Goal: Book appointment/travel/reservation

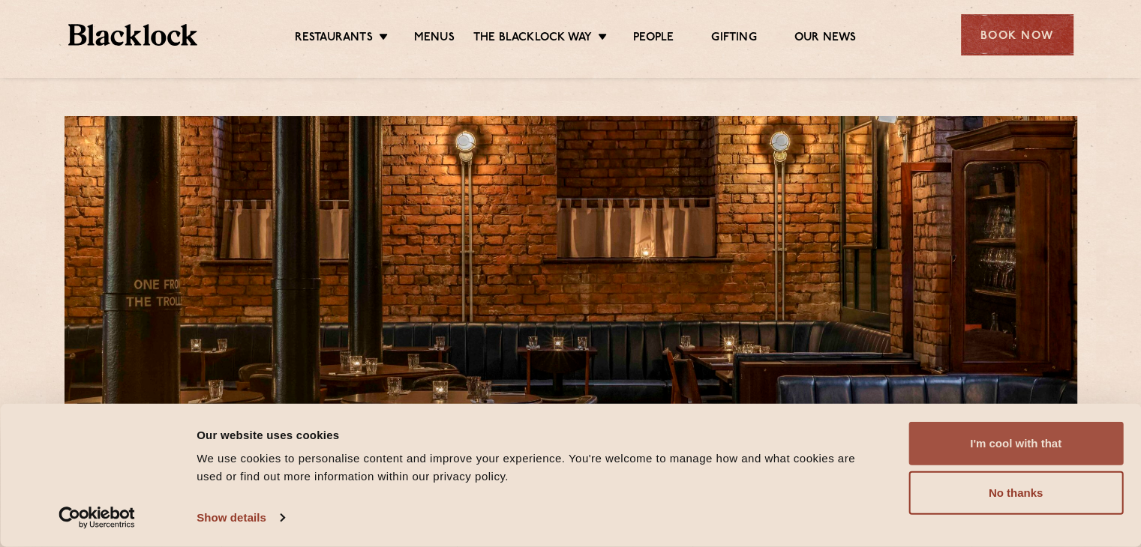
click at [1002, 439] on button "I'm cool with that" at bounding box center [1015, 443] width 214 height 43
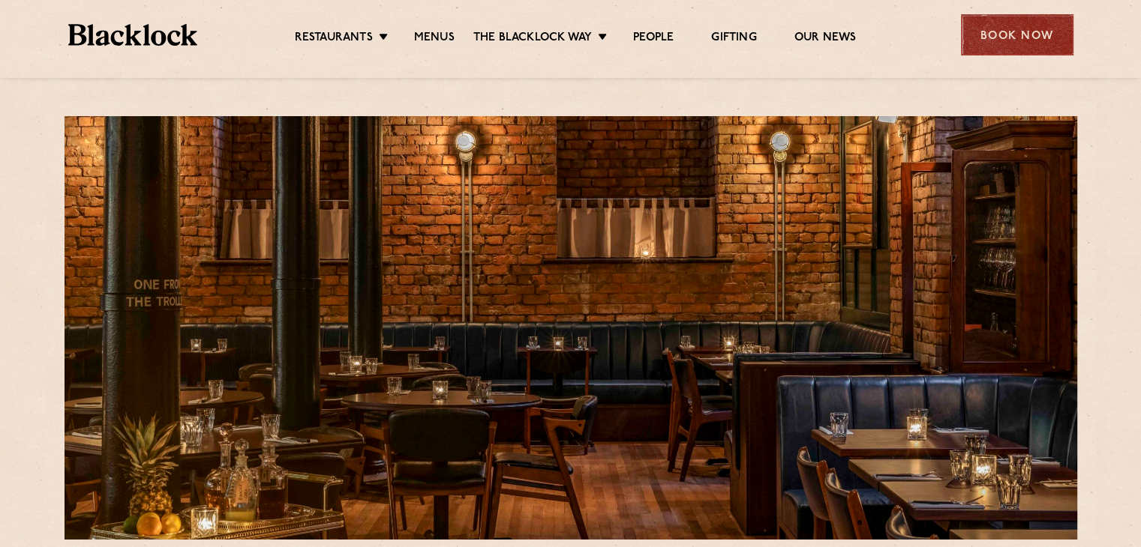
click at [973, 46] on div "Book Now" at bounding box center [1017, 34] width 112 height 41
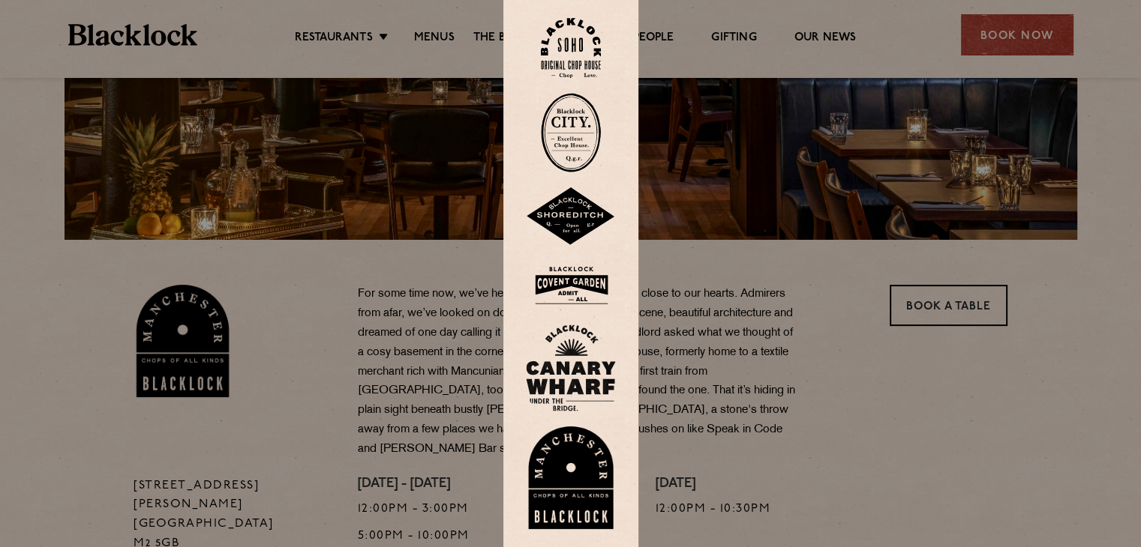
scroll to position [450, 0]
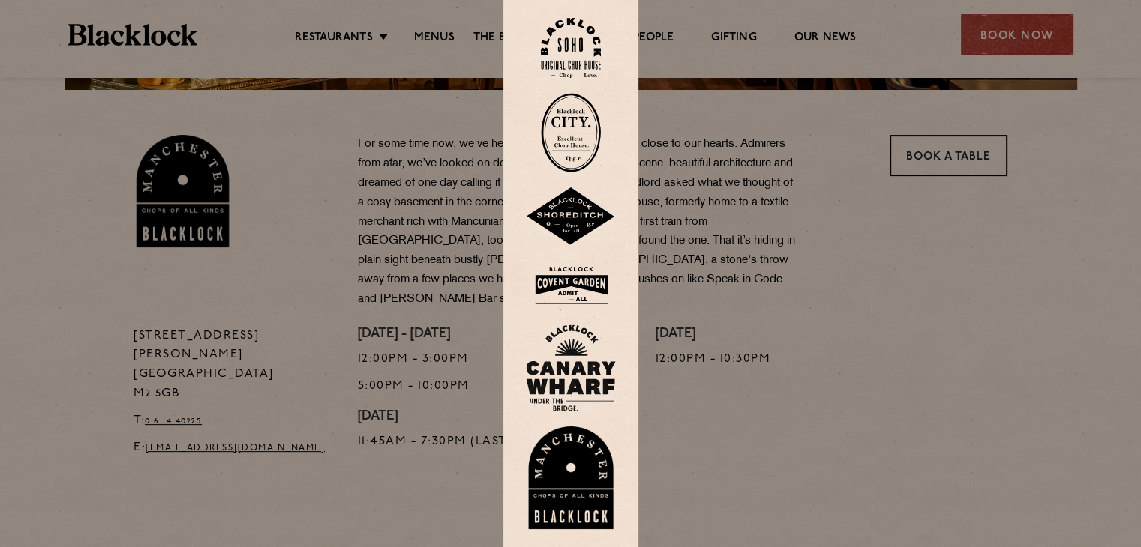
click at [922, 449] on div at bounding box center [570, 273] width 1141 height 547
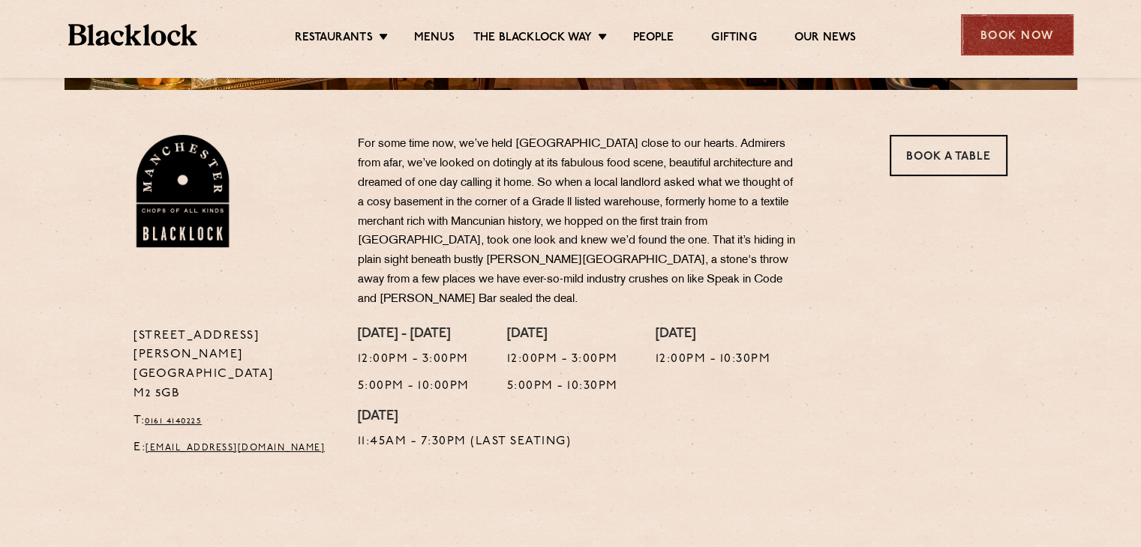
click at [1018, 34] on div "Book Now" at bounding box center [1017, 34] width 112 height 41
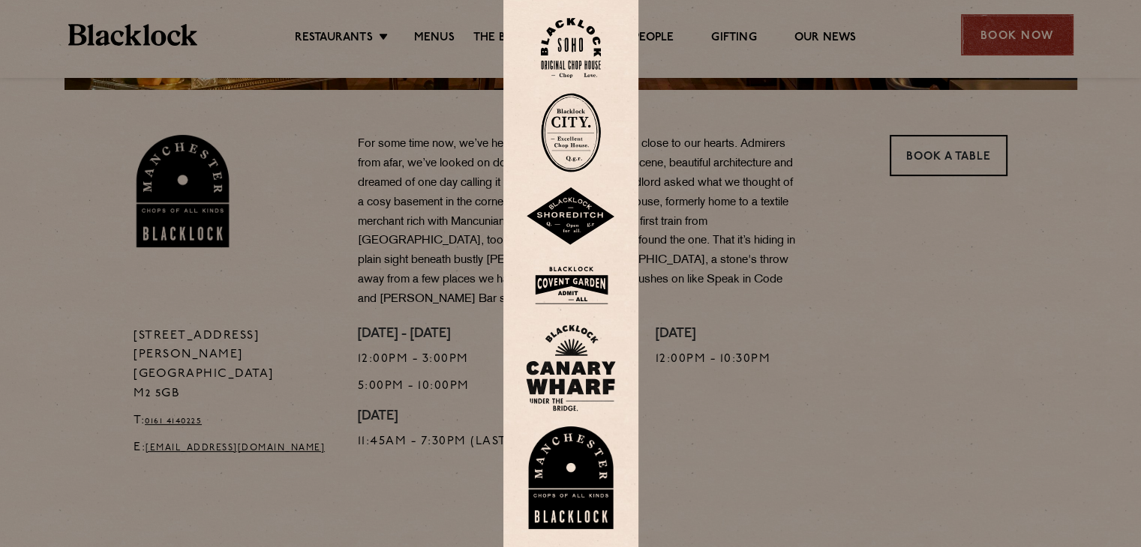
click at [1018, 34] on div at bounding box center [570, 273] width 1141 height 547
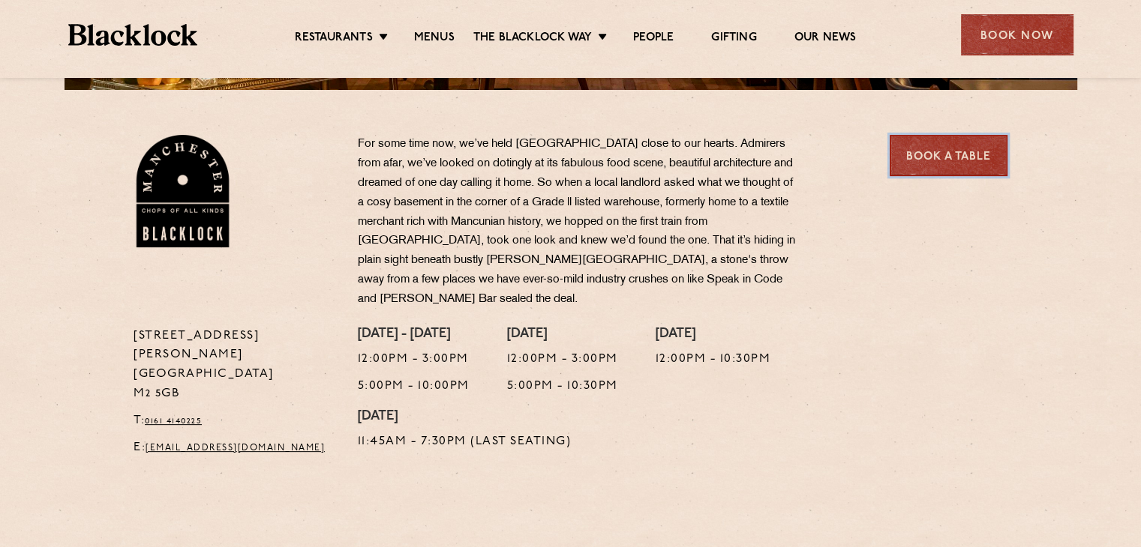
click at [956, 147] on link "Book a Table" at bounding box center [948, 155] width 118 height 41
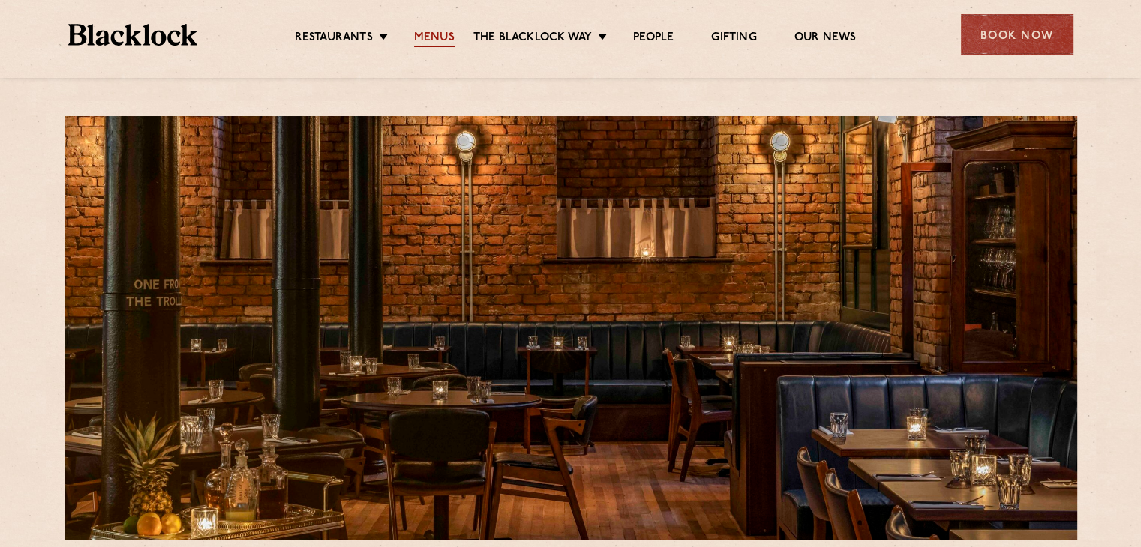
click at [449, 37] on link "Menus" at bounding box center [434, 39] width 40 height 16
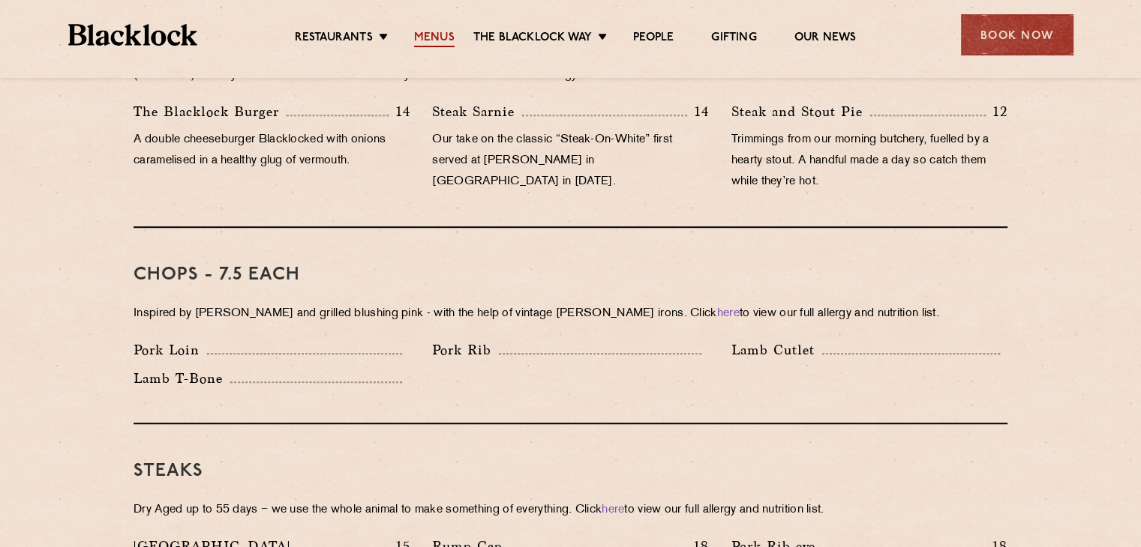
scroll to position [1200, 0]
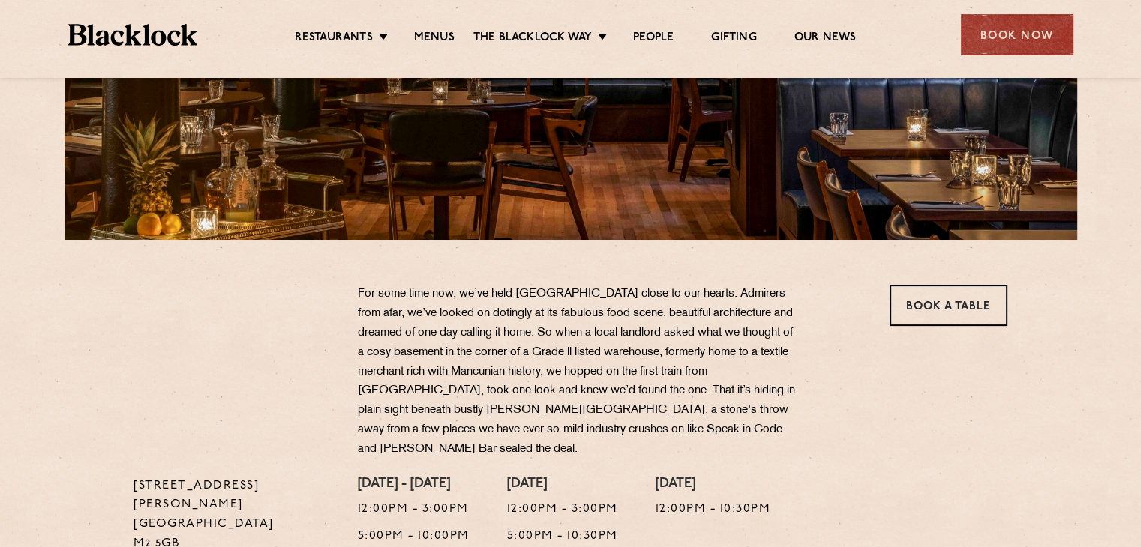
scroll to position [150, 0]
